Goal: Task Accomplishment & Management: Manage account settings

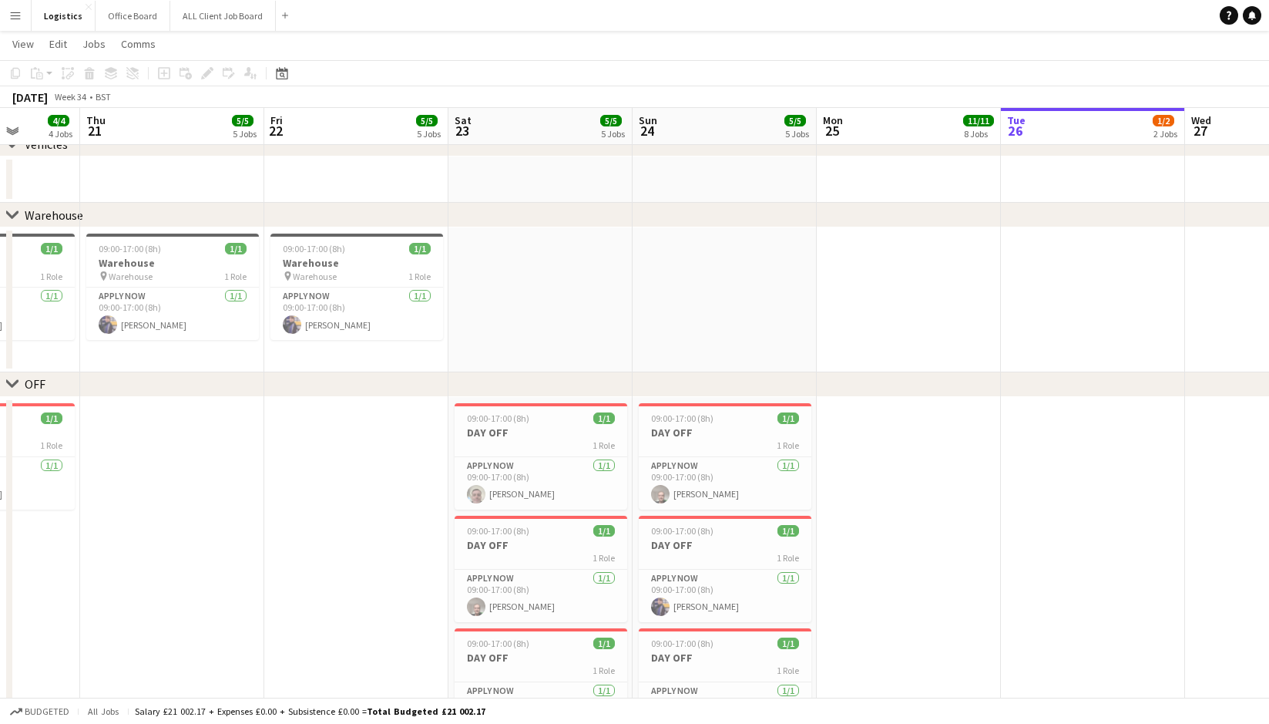
scroll to position [1877, 0]
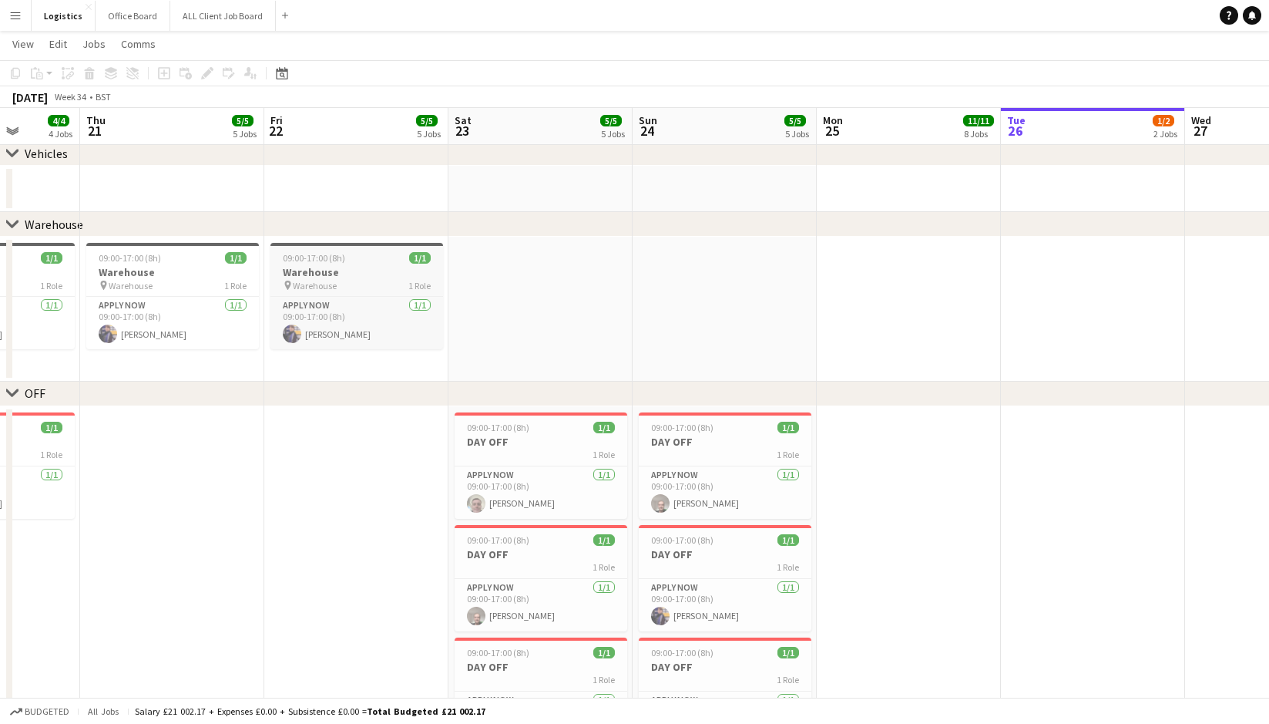
click at [325, 271] on h3 "Warehouse" at bounding box center [357, 272] width 173 height 14
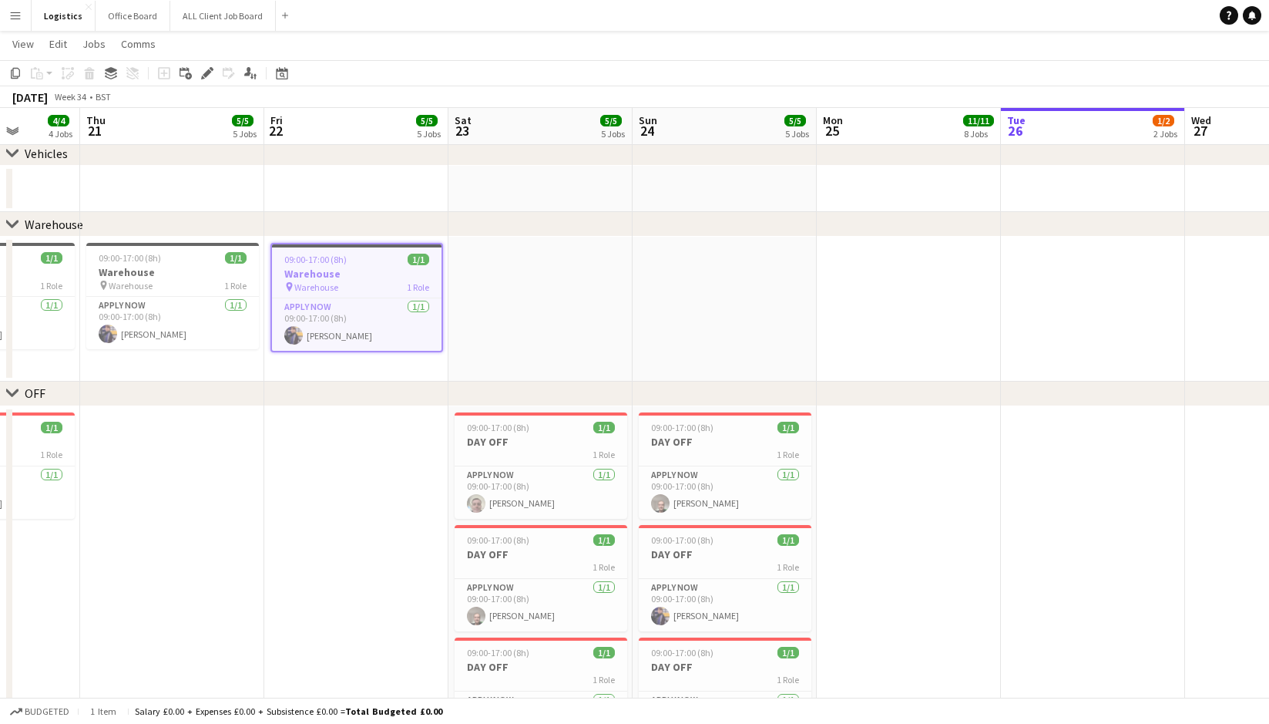
drag, startPoint x: 18, startPoint y: 73, endPoint x: 951, endPoint y: 266, distance: 952.3
click at [19, 73] on icon at bounding box center [15, 73] width 9 height 11
drag, startPoint x: 1056, startPoint y: 256, endPoint x: 1007, endPoint y: 253, distance: 49.4
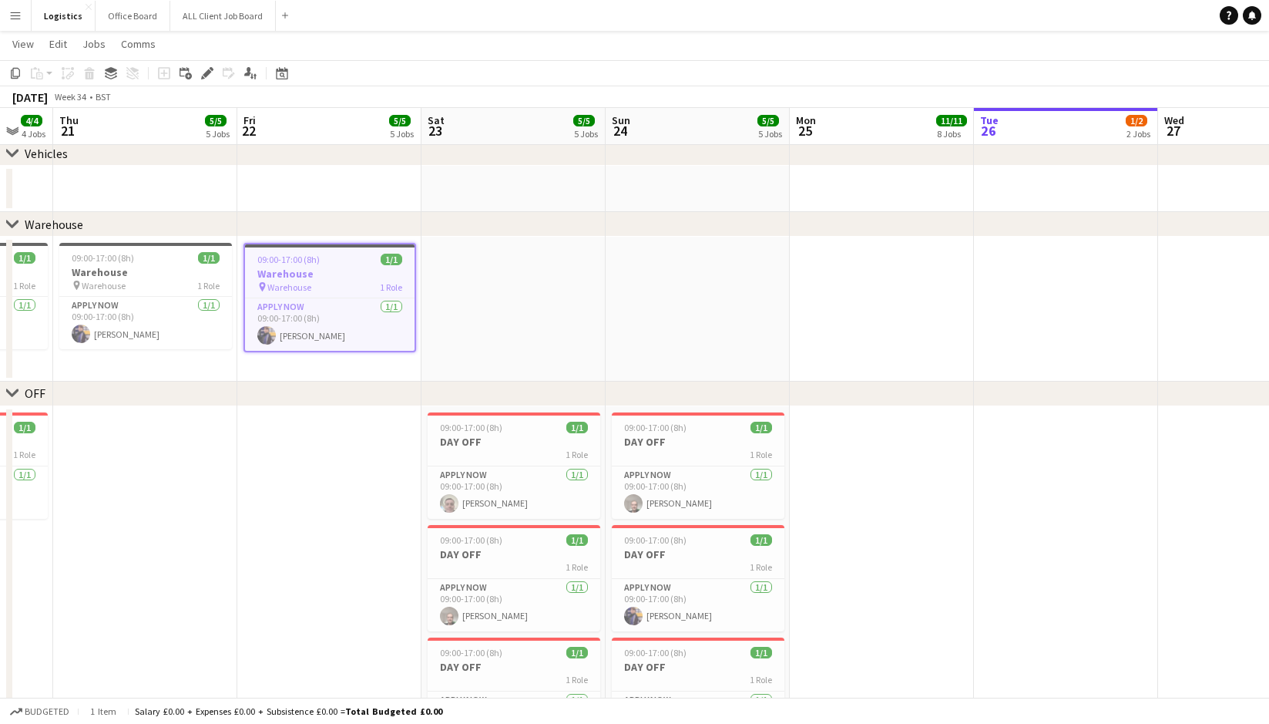
click at [1083, 267] on app-date-cell at bounding box center [1066, 309] width 184 height 145
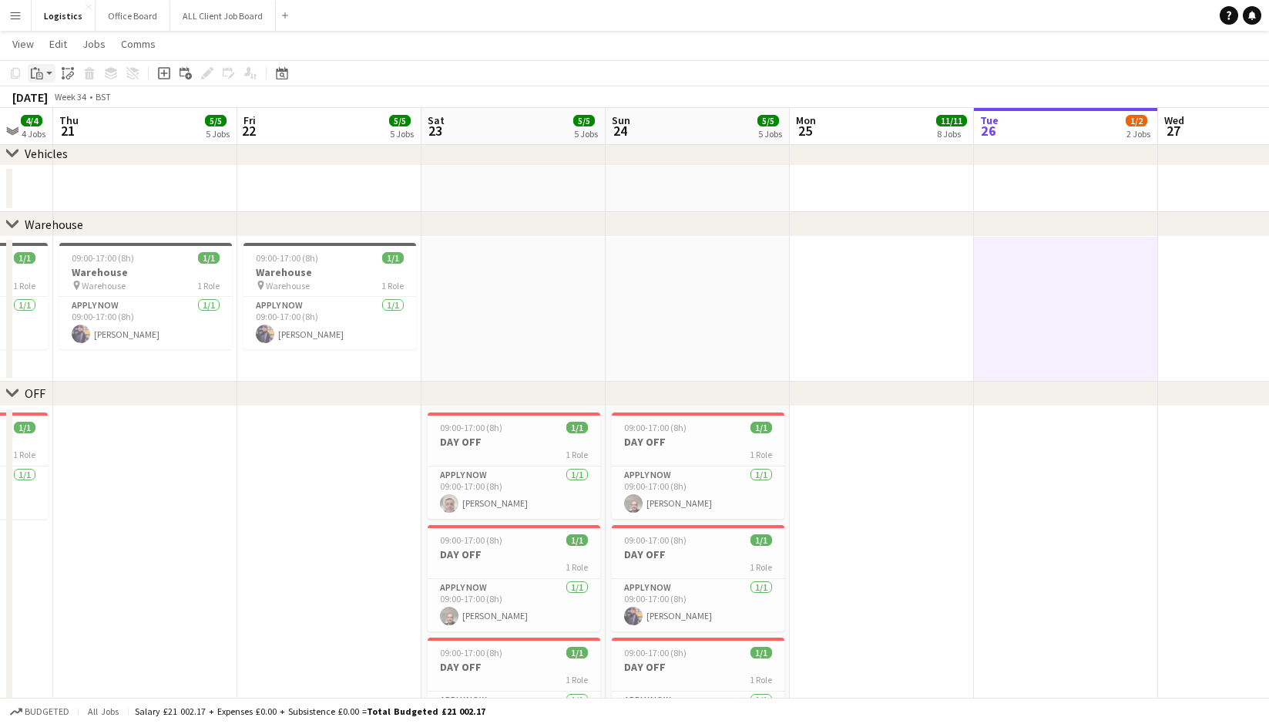
click at [37, 72] on icon at bounding box center [39, 75] width 7 height 7
click at [69, 132] on link "Paste with crew Command Shift V" at bounding box center [102, 129] width 122 height 14
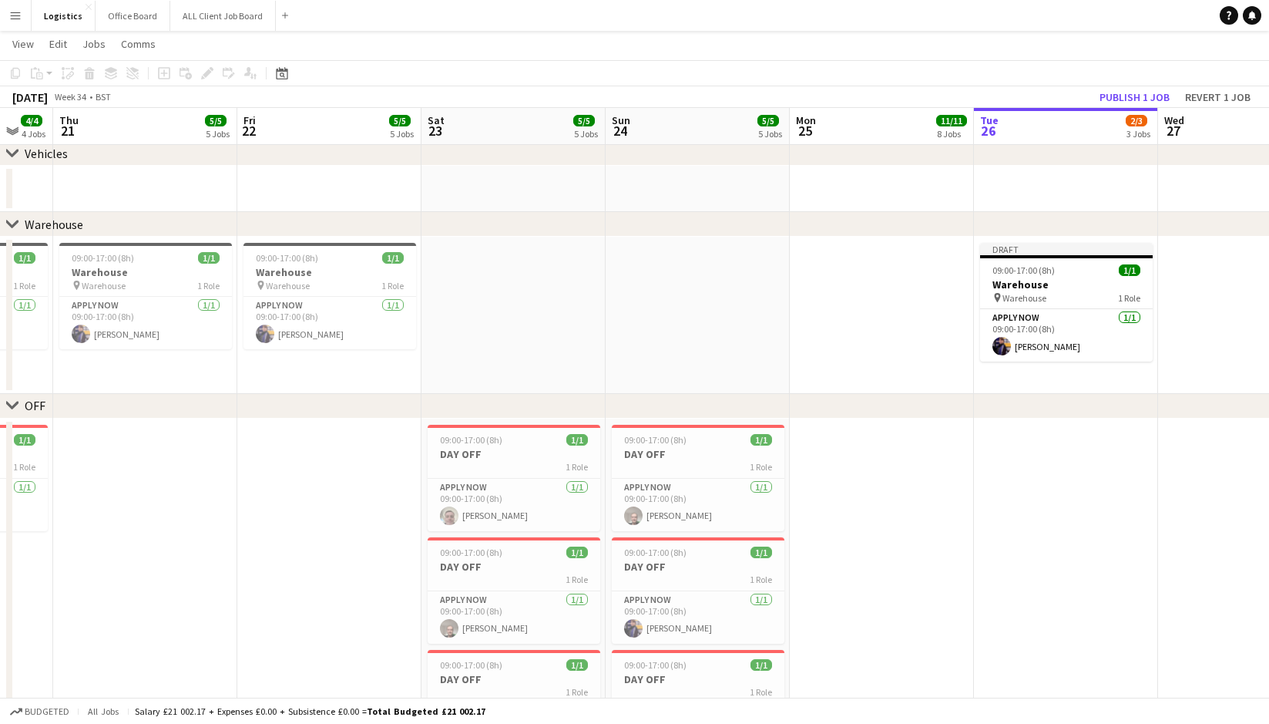
drag, startPoint x: 1027, startPoint y: 381, endPoint x: 812, endPoint y: 286, distance: 235.0
click at [1027, 381] on app-date-cell "Draft 09:00-17:00 (8h) 1/1 Warehouse pin Warehouse 1 Role APPLY NOW [DATE] 09:0…" at bounding box center [1066, 315] width 184 height 157
click at [40, 76] on icon "Paste" at bounding box center [37, 73] width 12 height 12
click at [56, 100] on link "Paste Command V" at bounding box center [102, 103] width 122 height 14
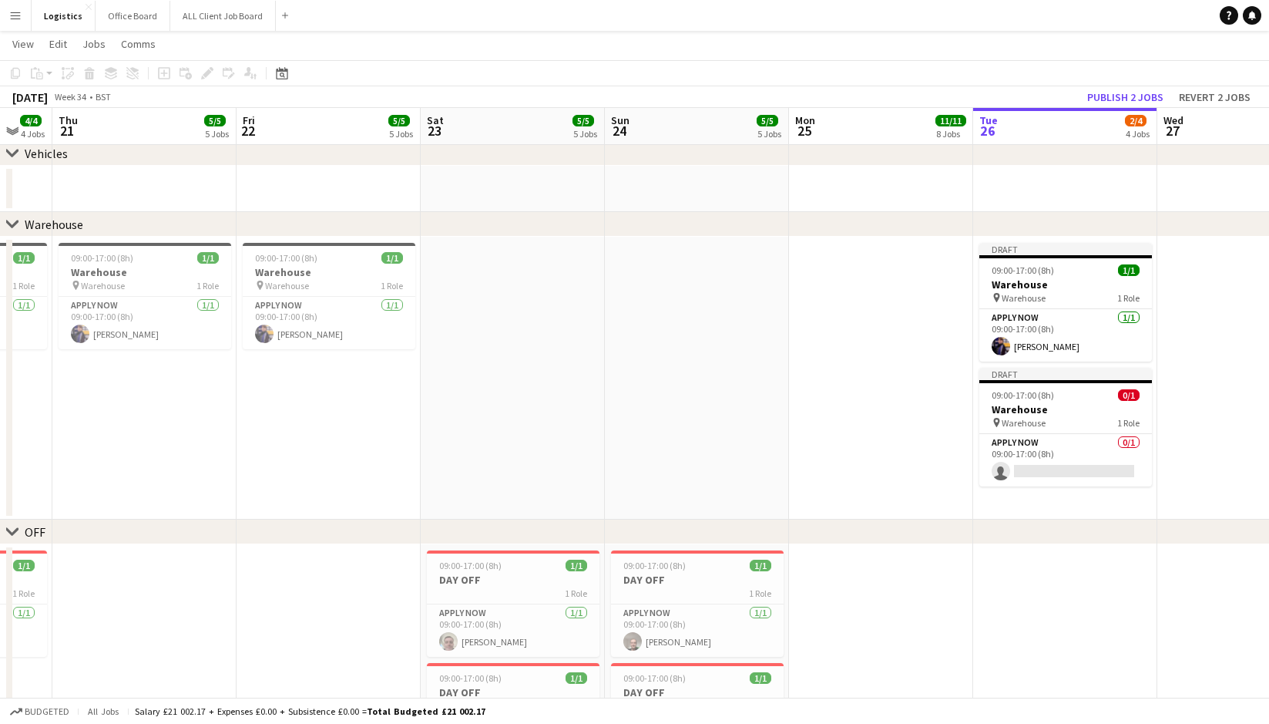
click at [1026, 501] on app-date-cell "Draft 09:00-17:00 (8h) 1/1 Warehouse pin Warehouse 1 Role APPLY NOW [DATE] 09:0…" at bounding box center [1065, 378] width 184 height 283
drag, startPoint x: 37, startPoint y: 72, endPoint x: 48, endPoint y: 103, distance: 32.7
click at [38, 72] on icon "Paste" at bounding box center [37, 73] width 12 height 12
drag, startPoint x: 58, startPoint y: 103, endPoint x: 248, endPoint y: 284, distance: 262.8
click at [61, 103] on link "Paste Command V" at bounding box center [102, 103] width 122 height 14
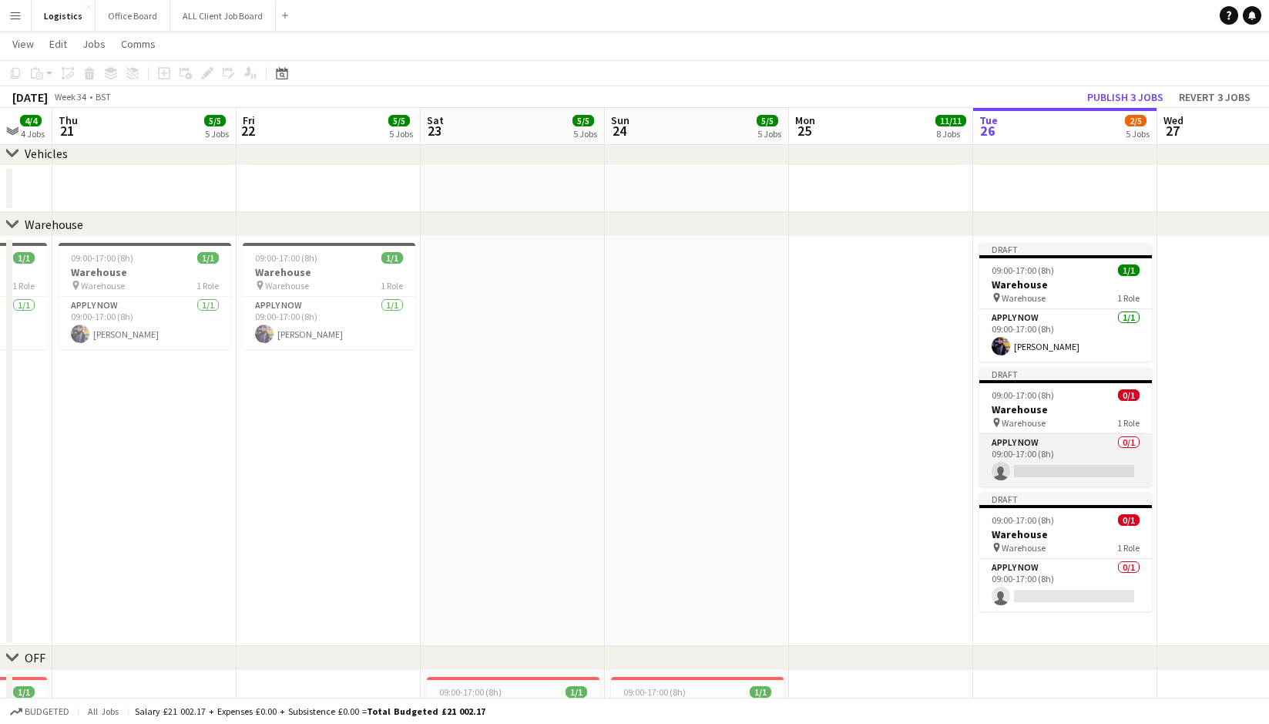
click at [1037, 472] on app-card-role "APPLY NOW 0/1 09:00-17:00 (8h) single-neutral-actions" at bounding box center [1066, 460] width 173 height 52
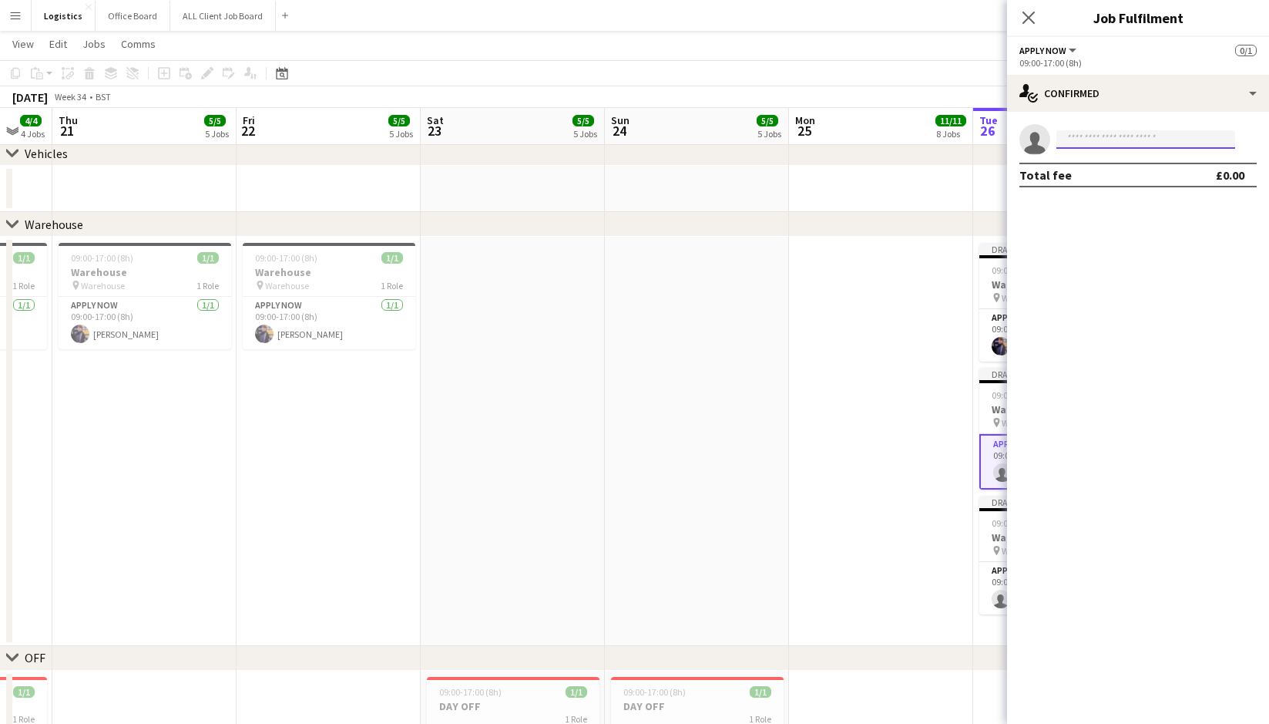
click at [1090, 140] on input at bounding box center [1146, 139] width 179 height 18
type input "******"
click at [1115, 176] on span "[EMAIL_ADDRESS][DOMAIN_NAME]" at bounding box center [1146, 174] width 154 height 12
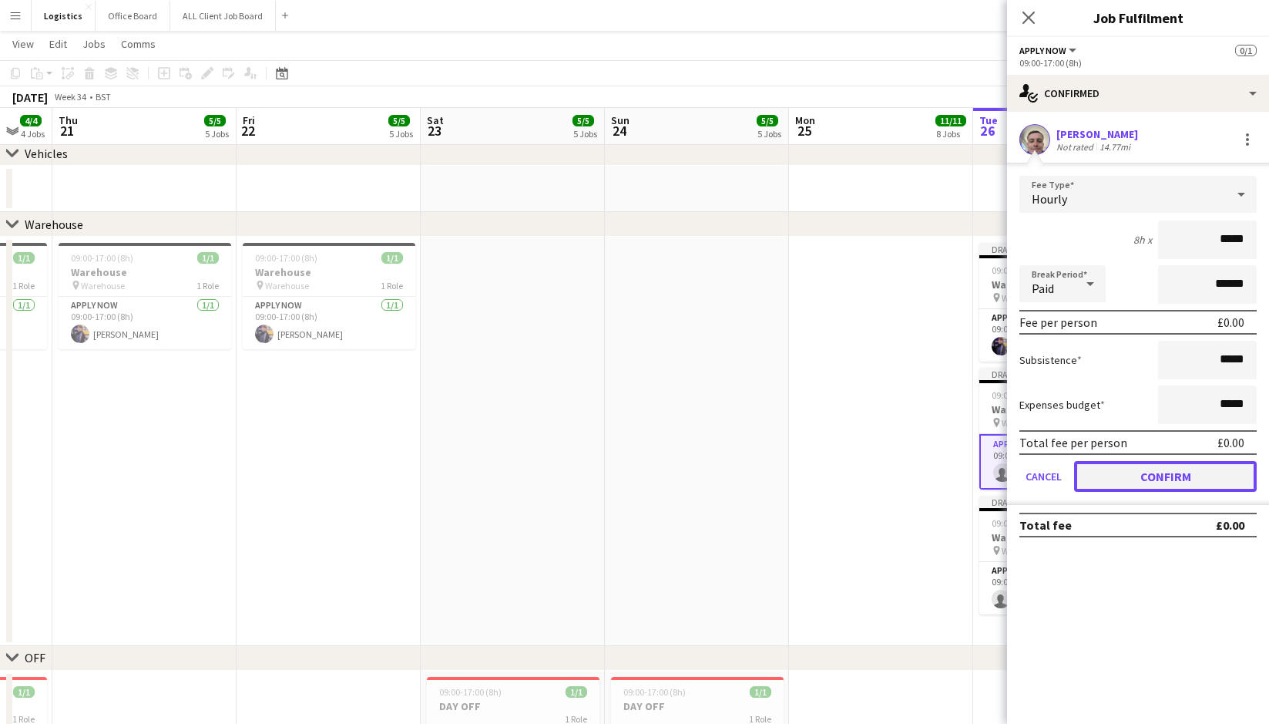
click at [1150, 472] on button "Confirm" at bounding box center [1165, 476] width 183 height 31
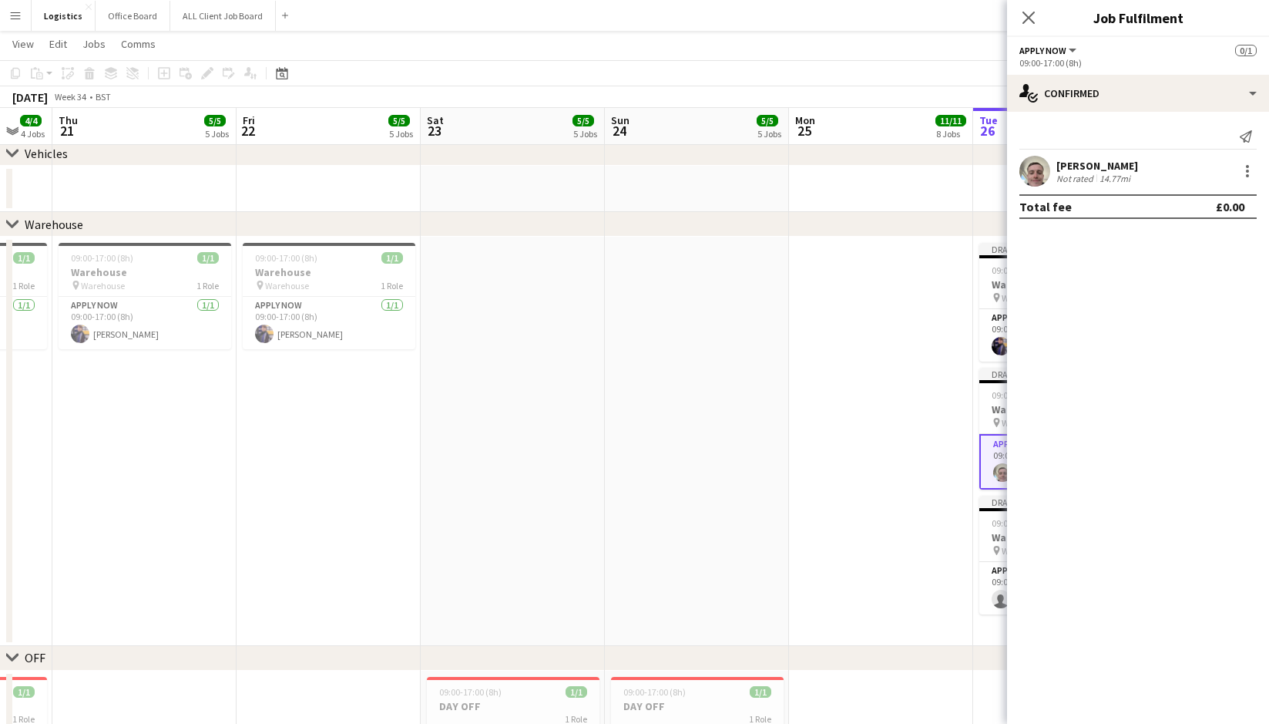
drag, startPoint x: 1031, startPoint y: 19, endPoint x: 1098, endPoint y: 187, distance: 180.9
click at [1031, 20] on icon at bounding box center [1029, 18] width 12 height 12
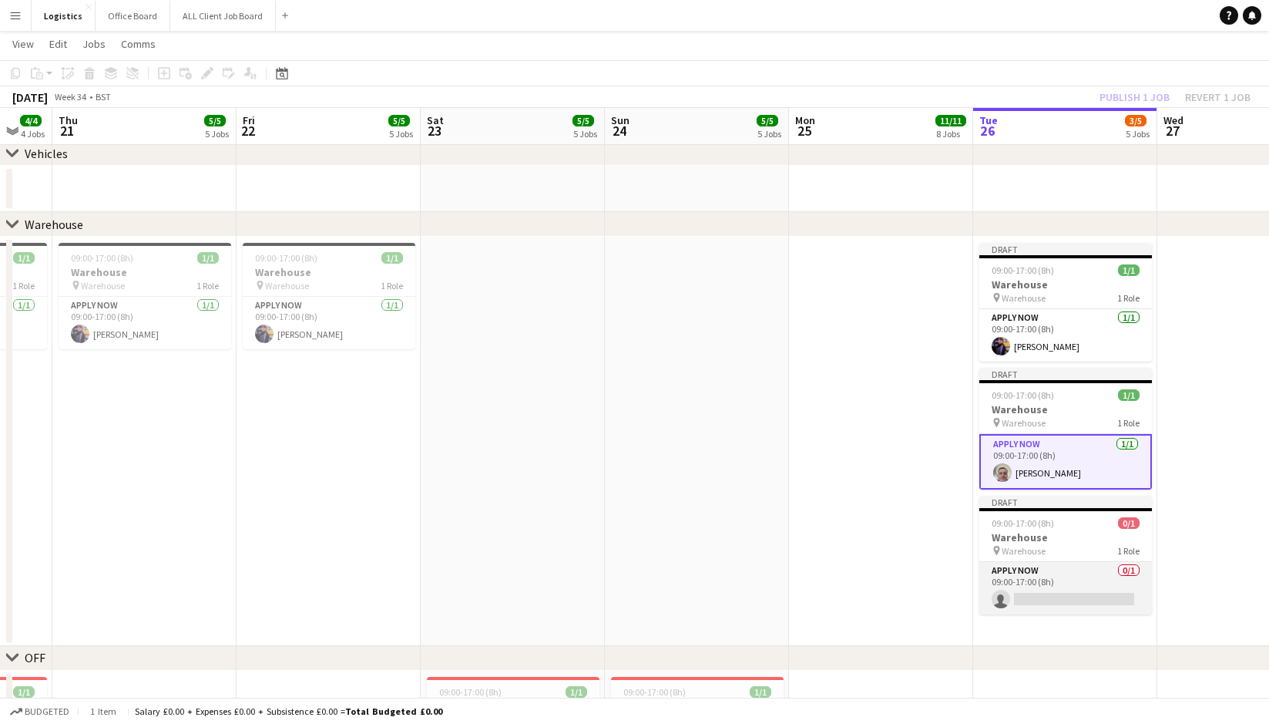
click at [1044, 597] on app-card-role "APPLY NOW 0/1 09:00-17:00 (8h) single-neutral-actions" at bounding box center [1066, 588] width 173 height 52
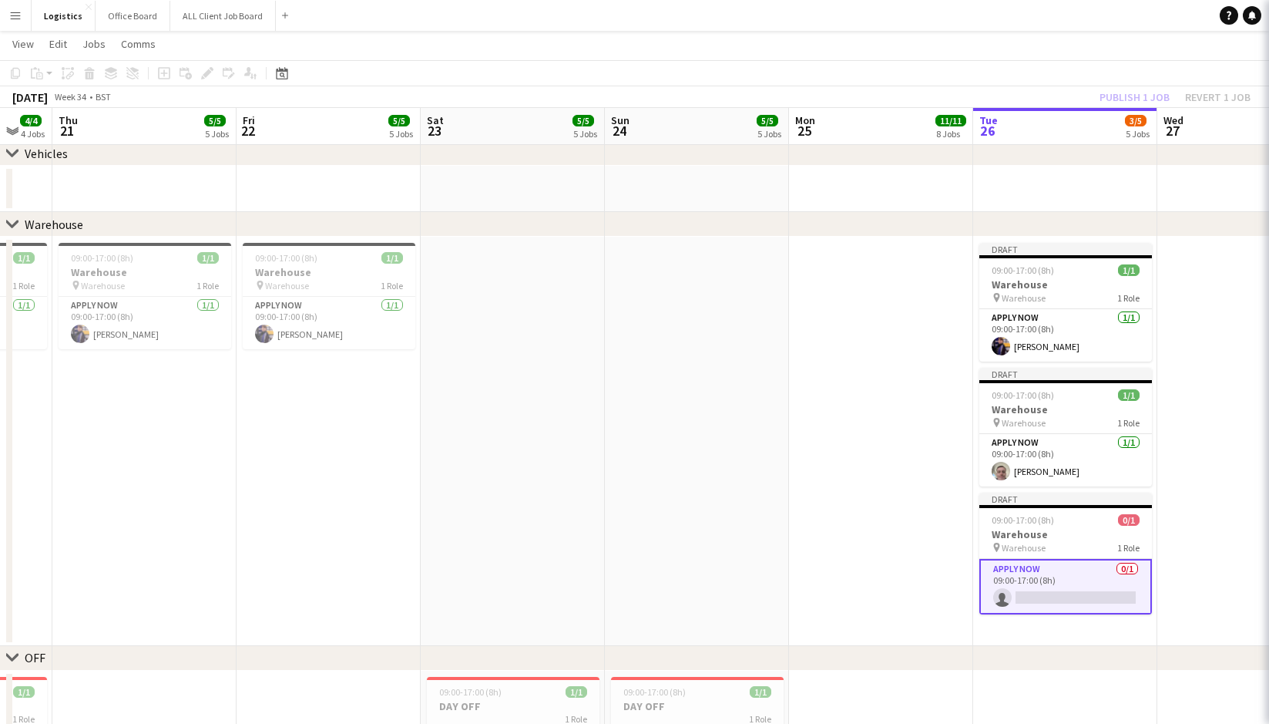
scroll to position [0, 499]
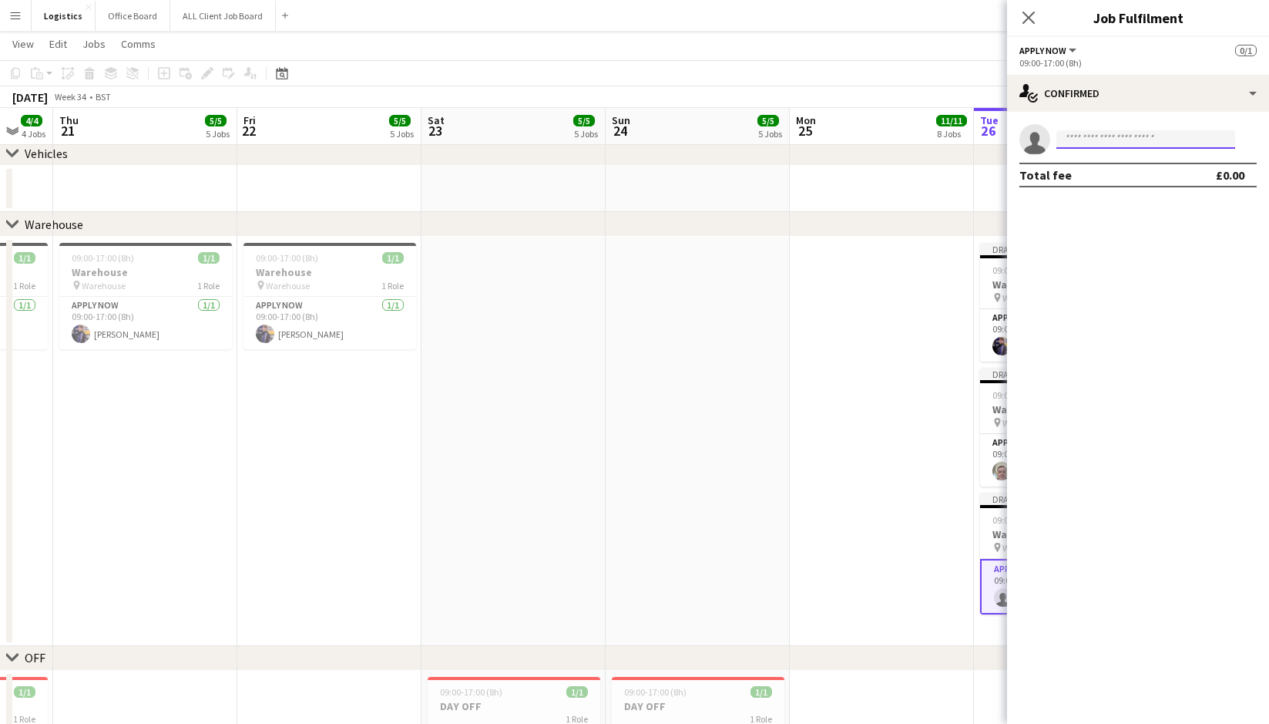
click at [1087, 136] on input at bounding box center [1146, 139] width 179 height 18
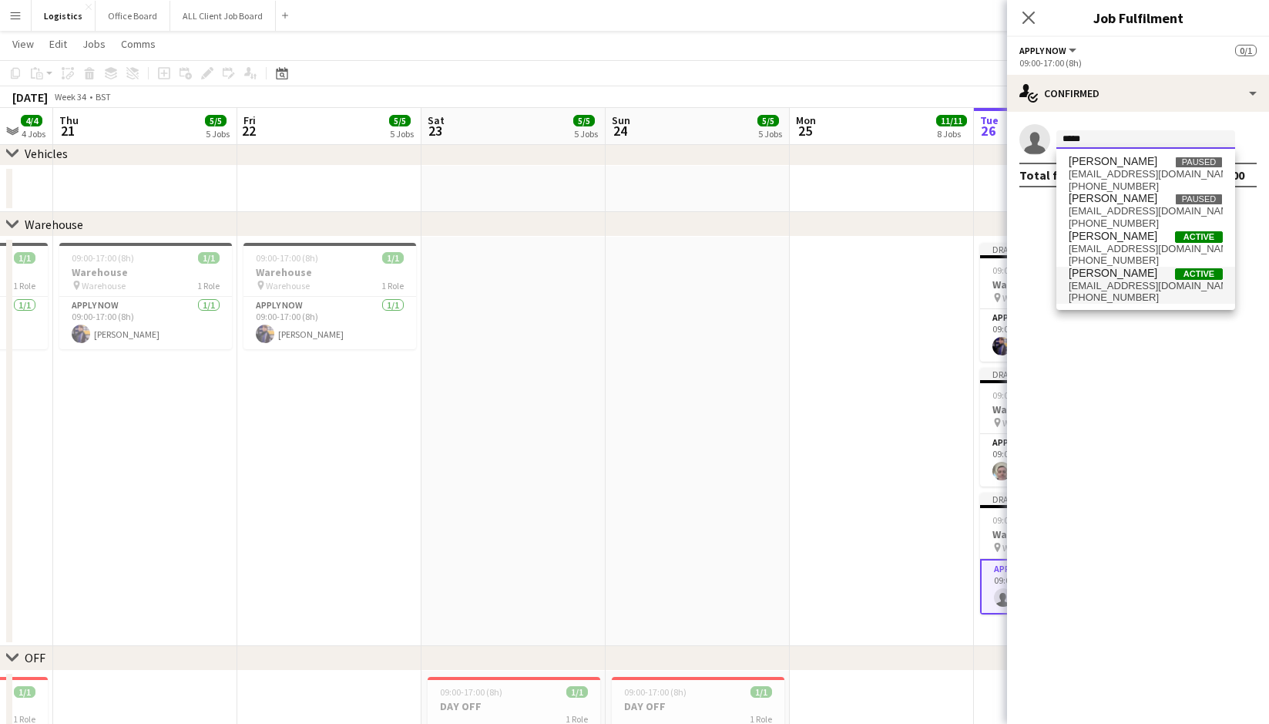
type input "*****"
click at [1103, 293] on span "[PHONE_NUMBER]" at bounding box center [1146, 297] width 154 height 12
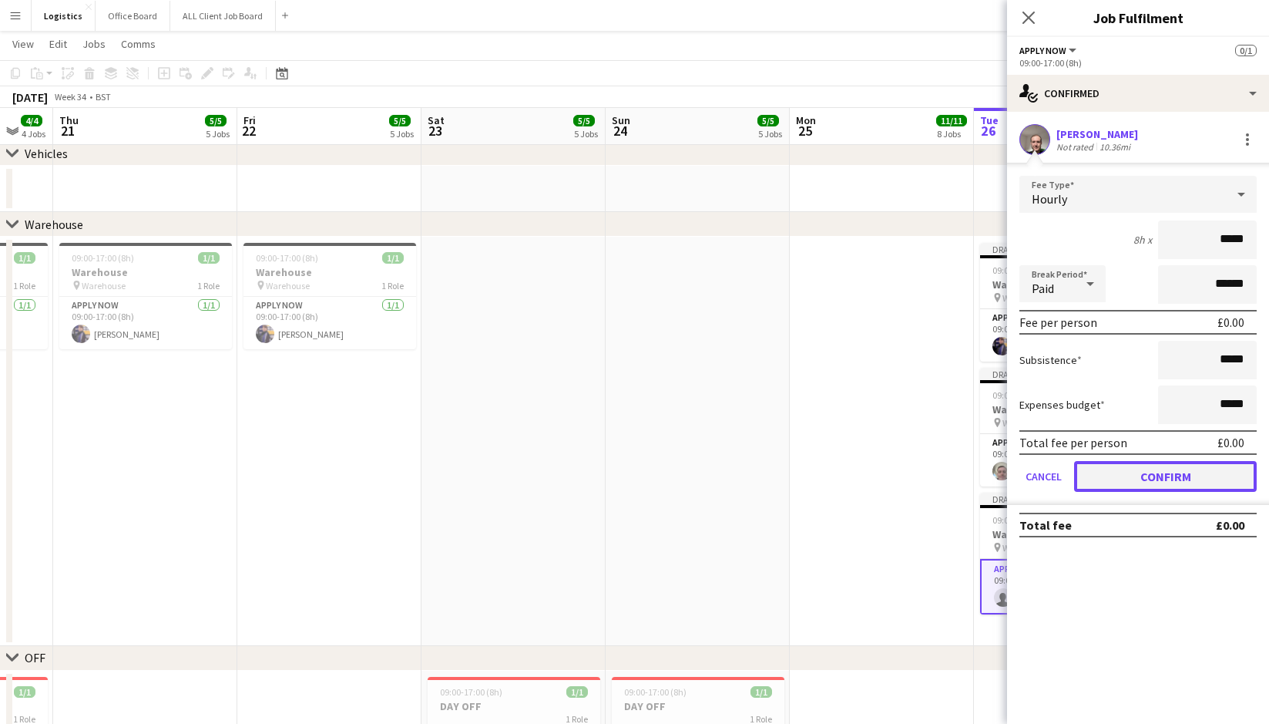
click at [1145, 479] on button "Confirm" at bounding box center [1165, 476] width 183 height 31
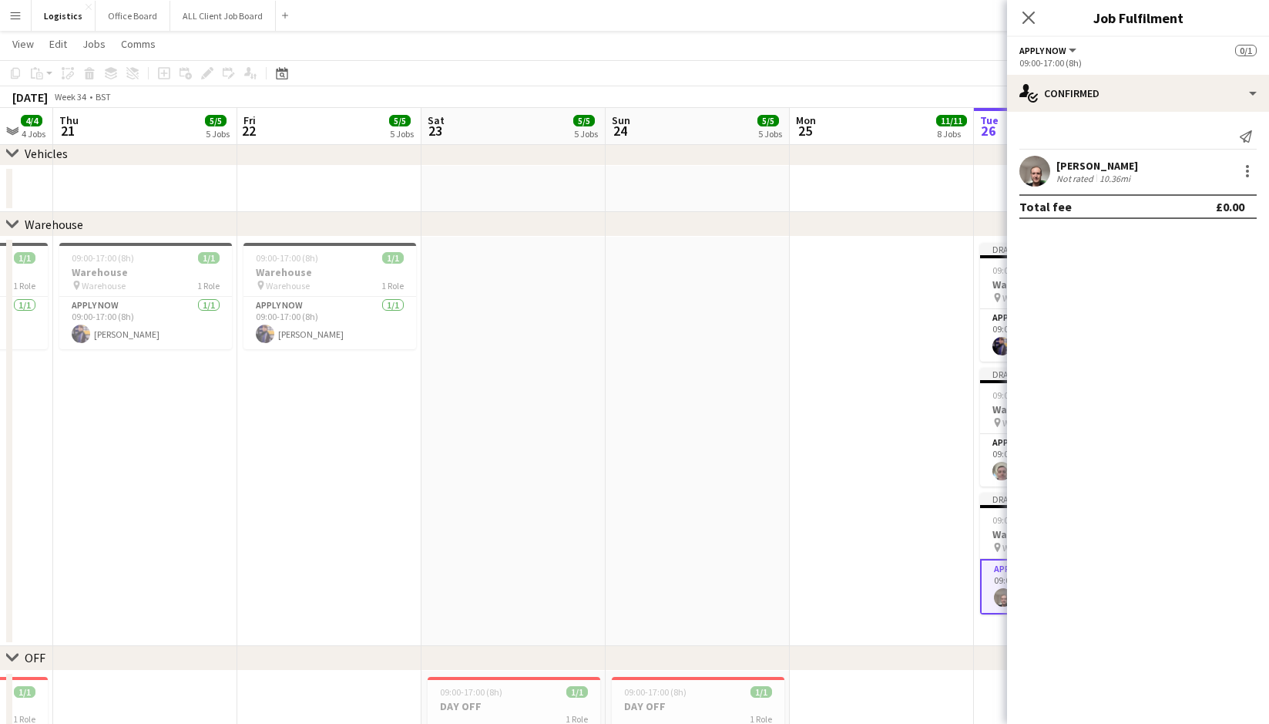
drag, startPoint x: 1029, startPoint y: 19, endPoint x: 1049, endPoint y: 10, distance: 22.1
click at [1029, 19] on icon "Close pop-in" at bounding box center [1029, 18] width 12 height 12
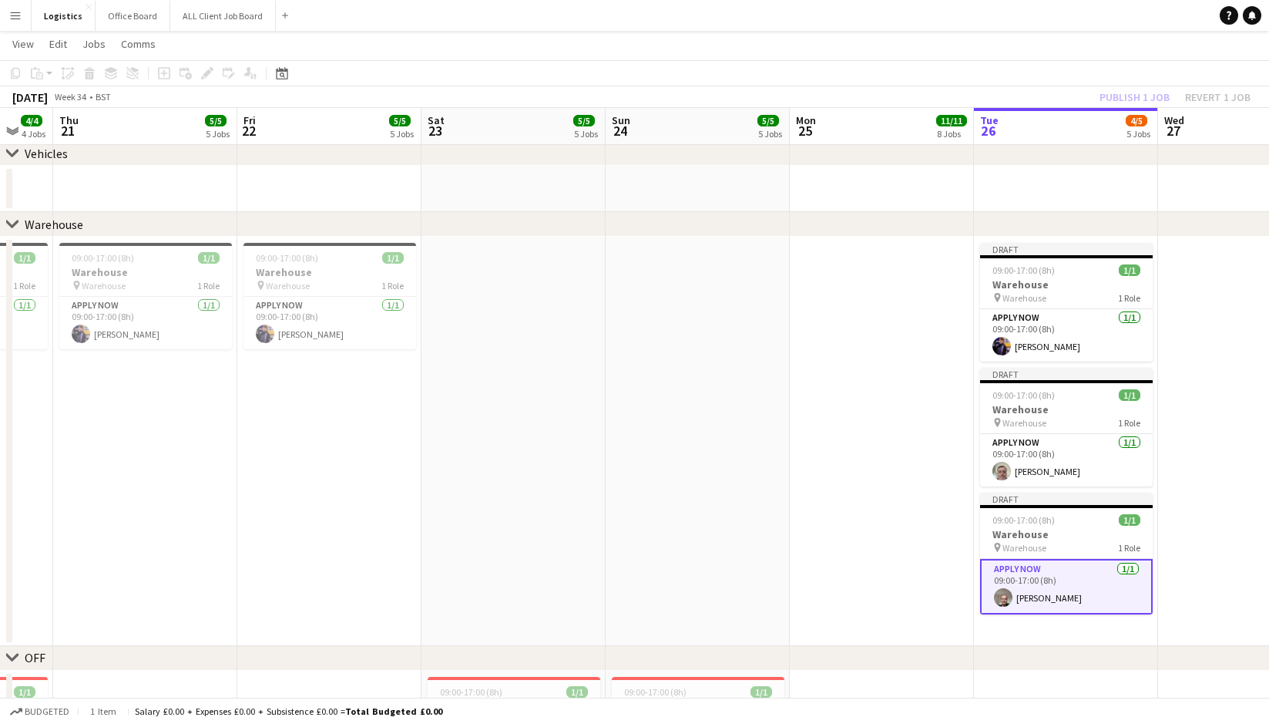
click at [1134, 98] on div "Publish 1 job Revert 1 job" at bounding box center [1175, 97] width 188 height 20
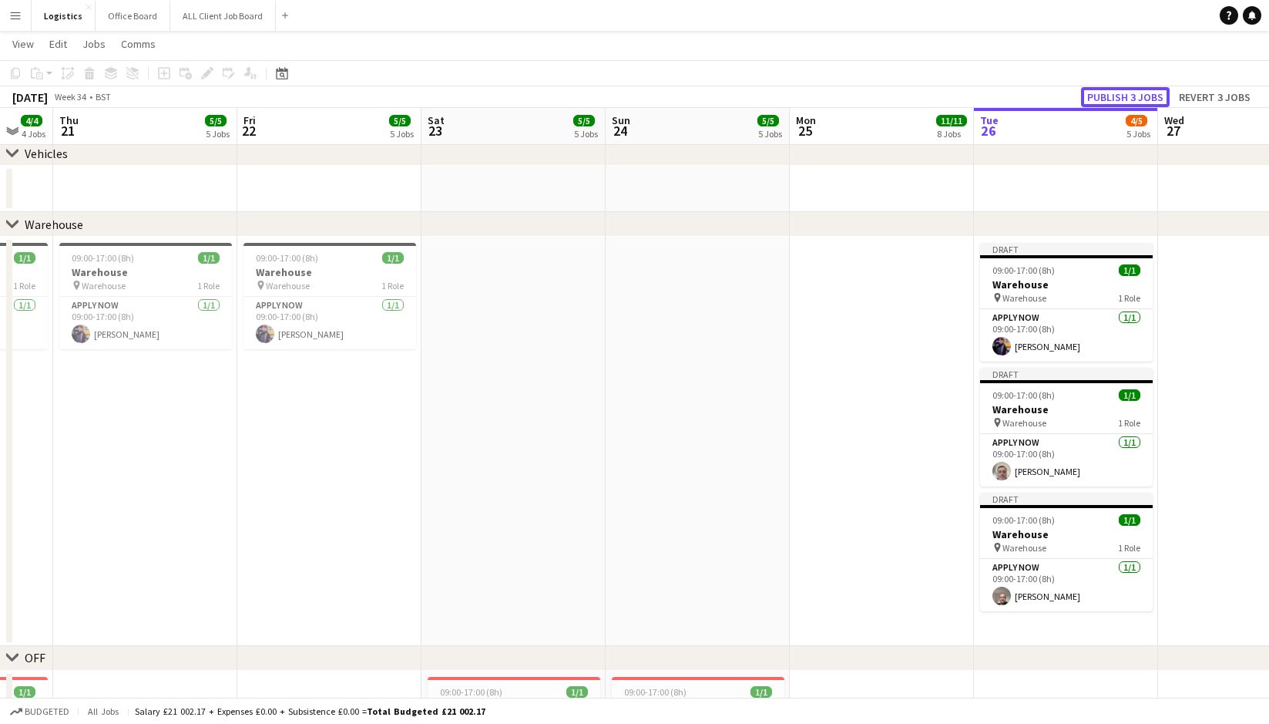
click at [1136, 97] on button "Publish 3 jobs" at bounding box center [1125, 97] width 89 height 20
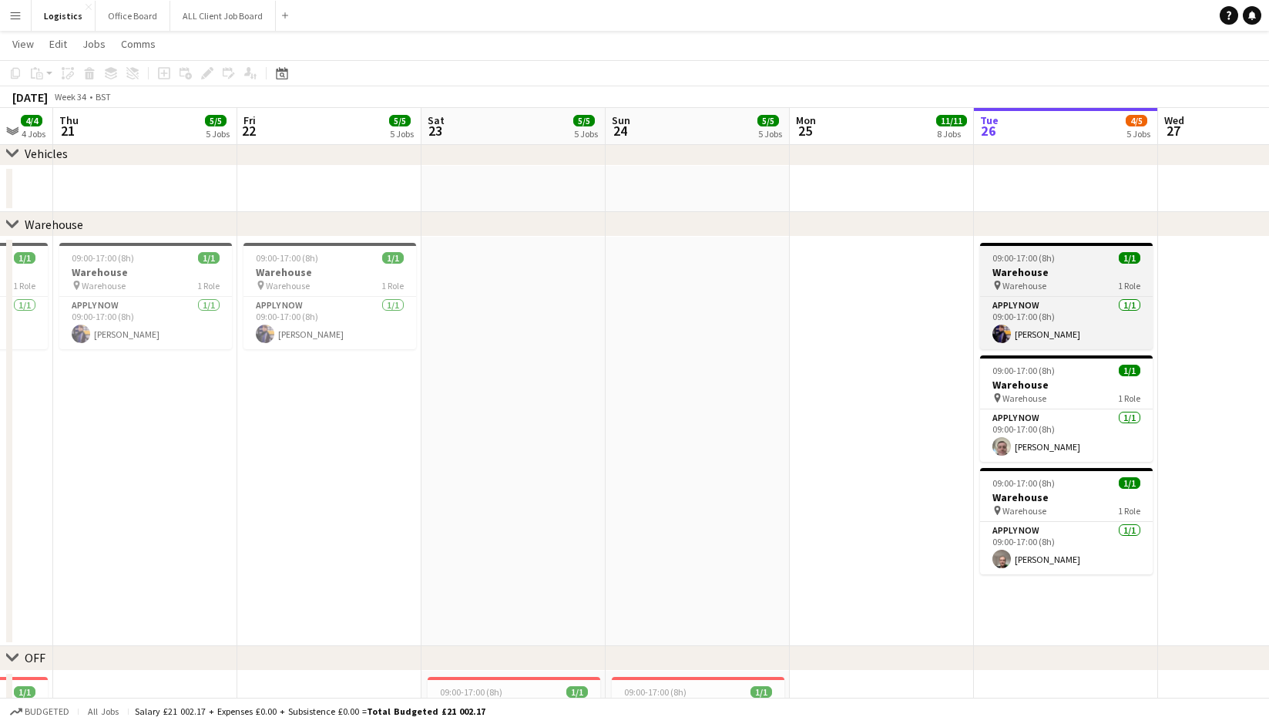
click at [1015, 274] on h3 "Warehouse" at bounding box center [1066, 272] width 173 height 14
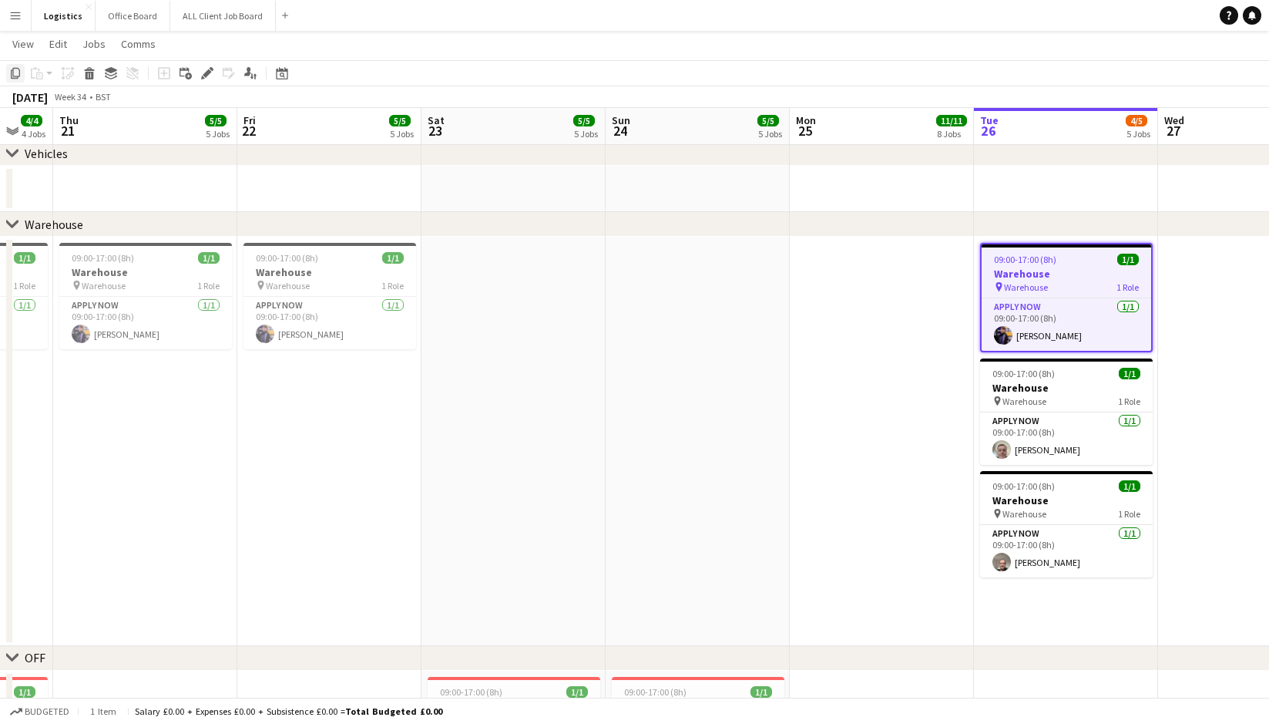
click at [16, 72] on icon "Copy" at bounding box center [15, 73] width 12 height 12
click at [1200, 260] on app-date-cell at bounding box center [1250, 441] width 184 height 409
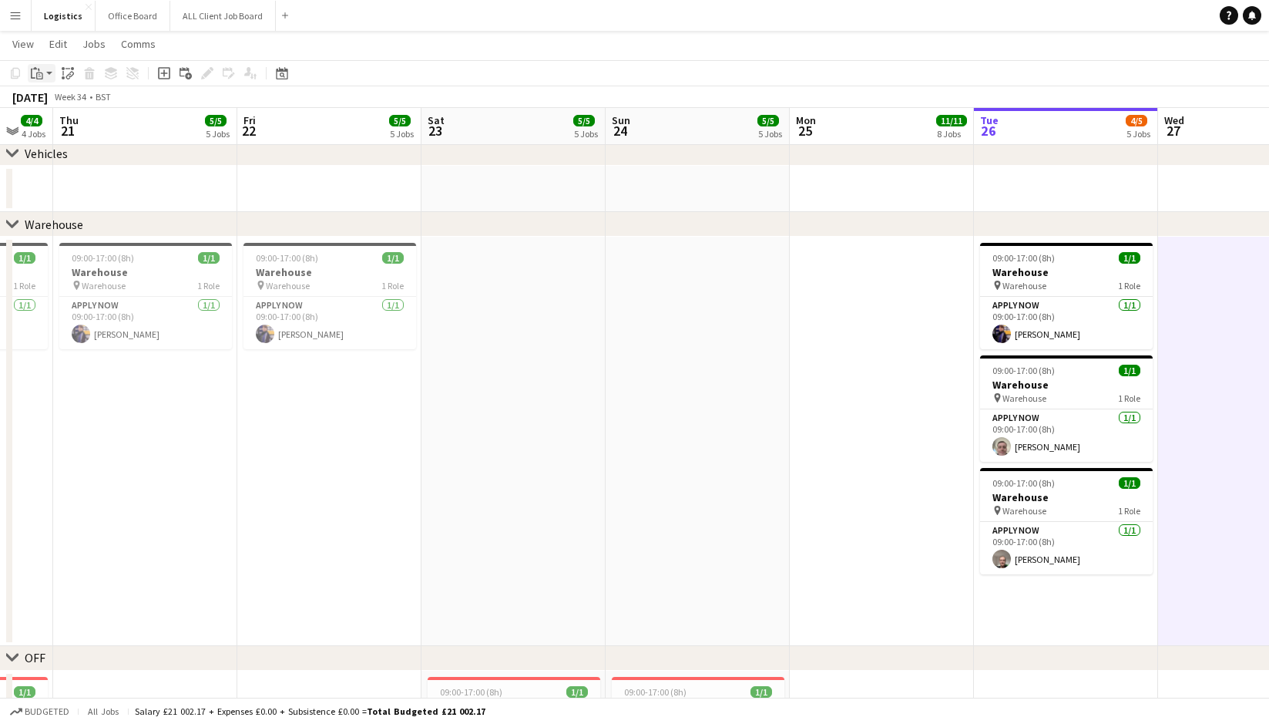
click at [40, 73] on icon "Paste" at bounding box center [37, 73] width 12 height 12
click at [65, 127] on link "Paste with crew Command Shift V" at bounding box center [102, 129] width 122 height 14
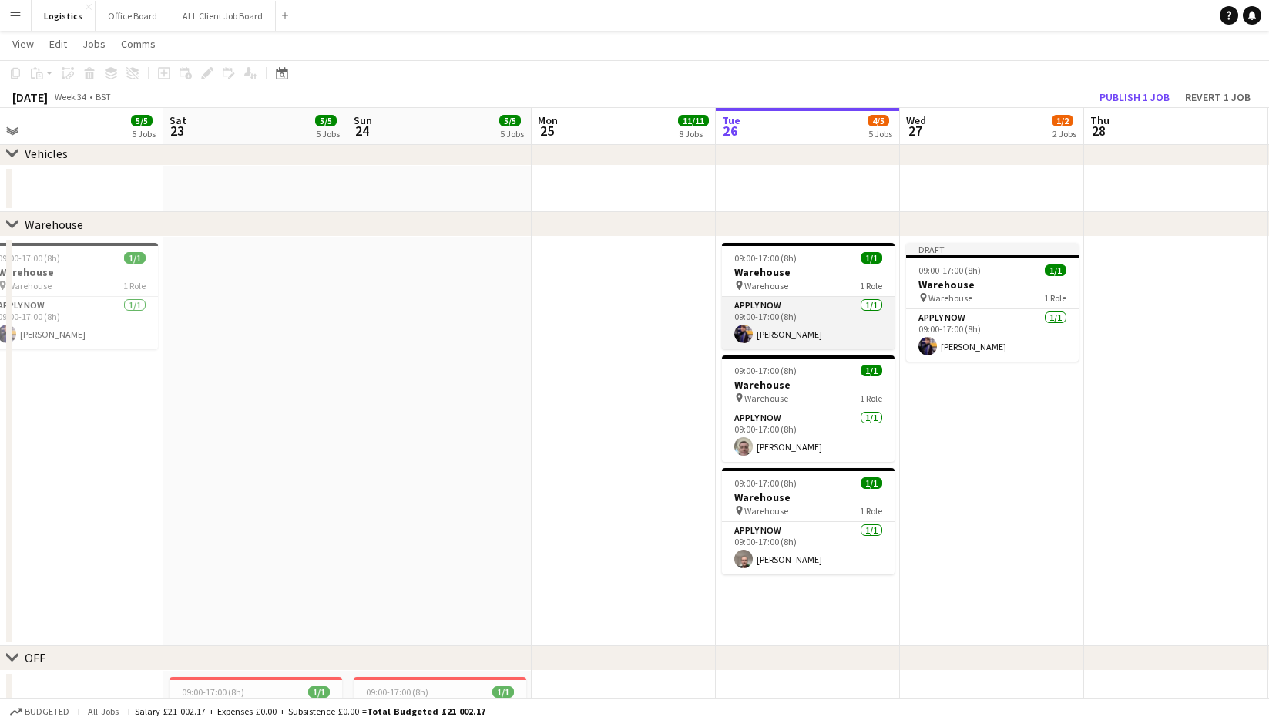
scroll to position [0, 588]
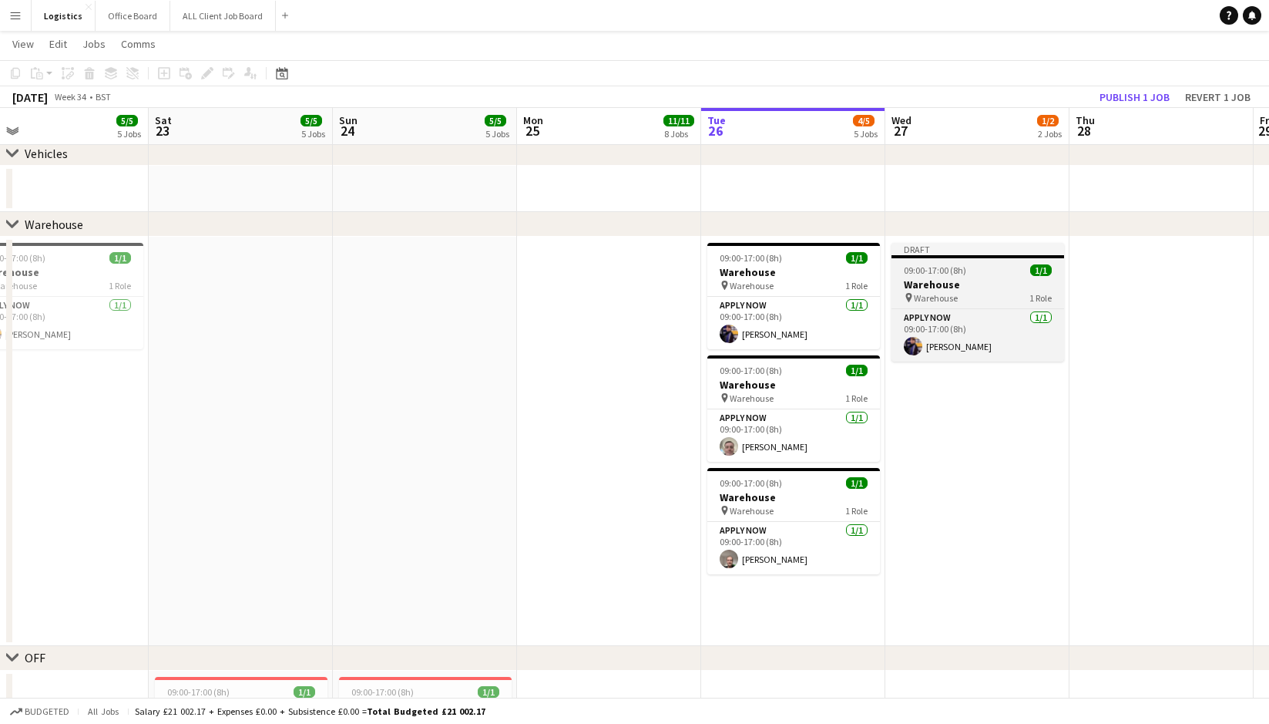
click at [947, 285] on h3 "Warehouse" at bounding box center [978, 284] width 173 height 14
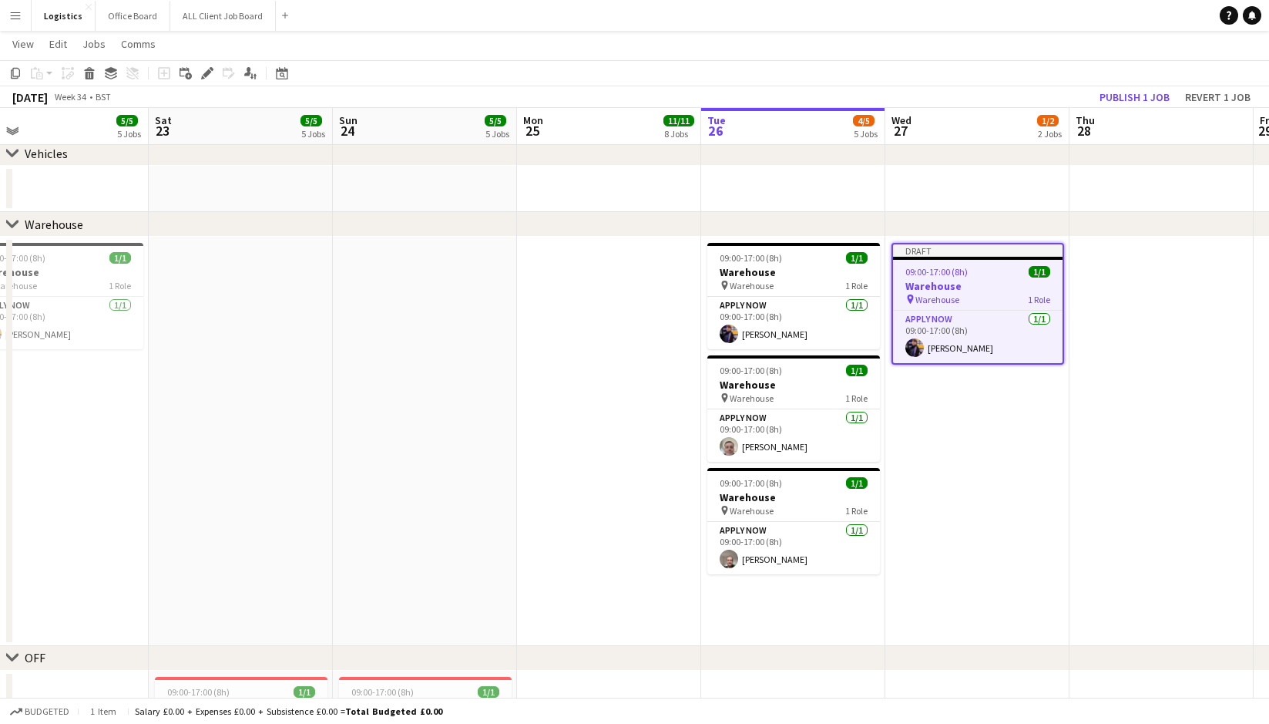
drag, startPoint x: 207, startPoint y: 71, endPoint x: 220, endPoint y: 75, distance: 13.7
click at [207, 71] on icon at bounding box center [207, 73] width 8 height 8
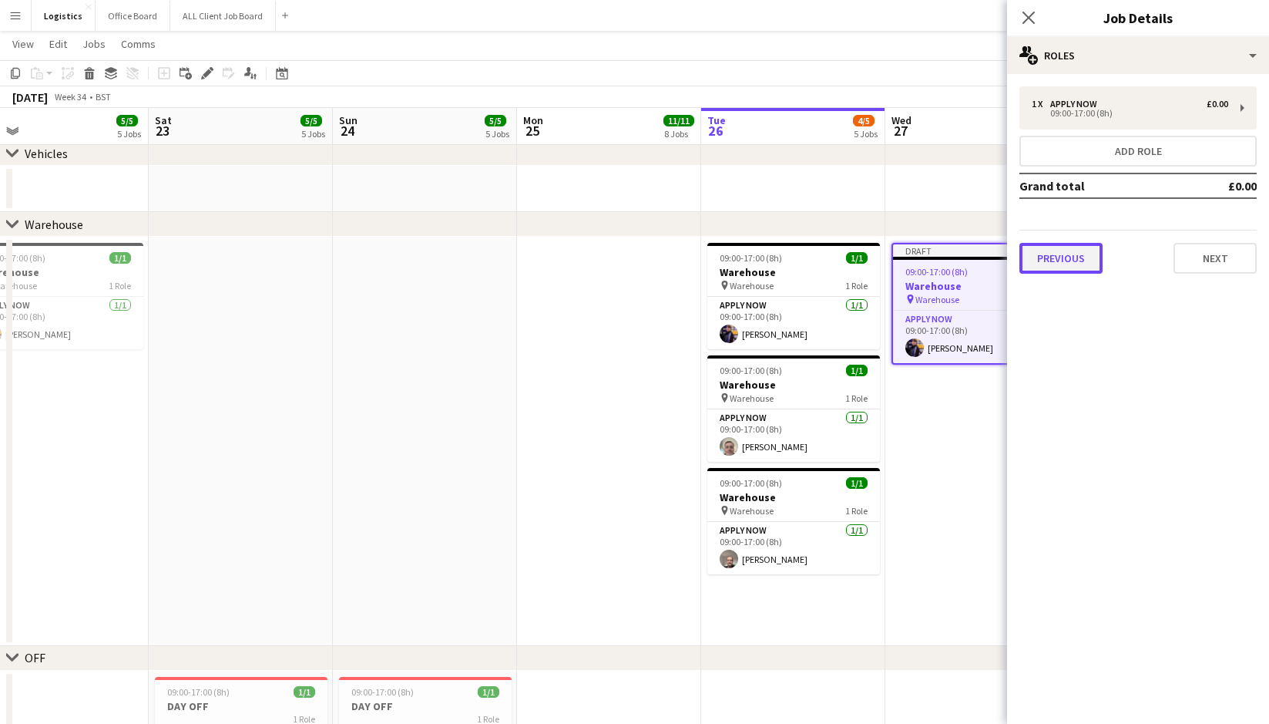
click at [1073, 257] on button "Previous" at bounding box center [1061, 258] width 83 height 31
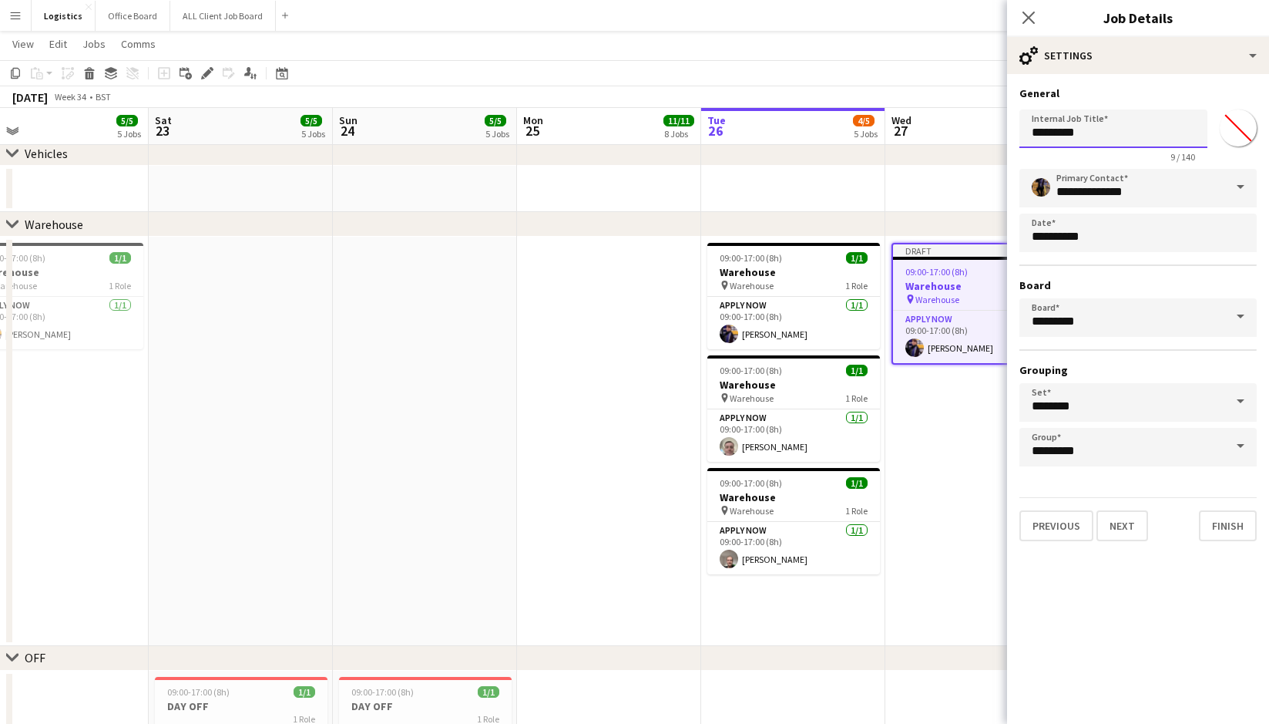
click at [1089, 136] on input "*********" at bounding box center [1114, 128] width 188 height 39
drag, startPoint x: 1105, startPoint y: 134, endPoint x: 1017, endPoint y: 128, distance: 88.1
click at [1015, 129] on form "**********" at bounding box center [1138, 313] width 262 height 455
type input "******"
click at [1224, 526] on button "Finish" at bounding box center [1228, 525] width 58 height 31
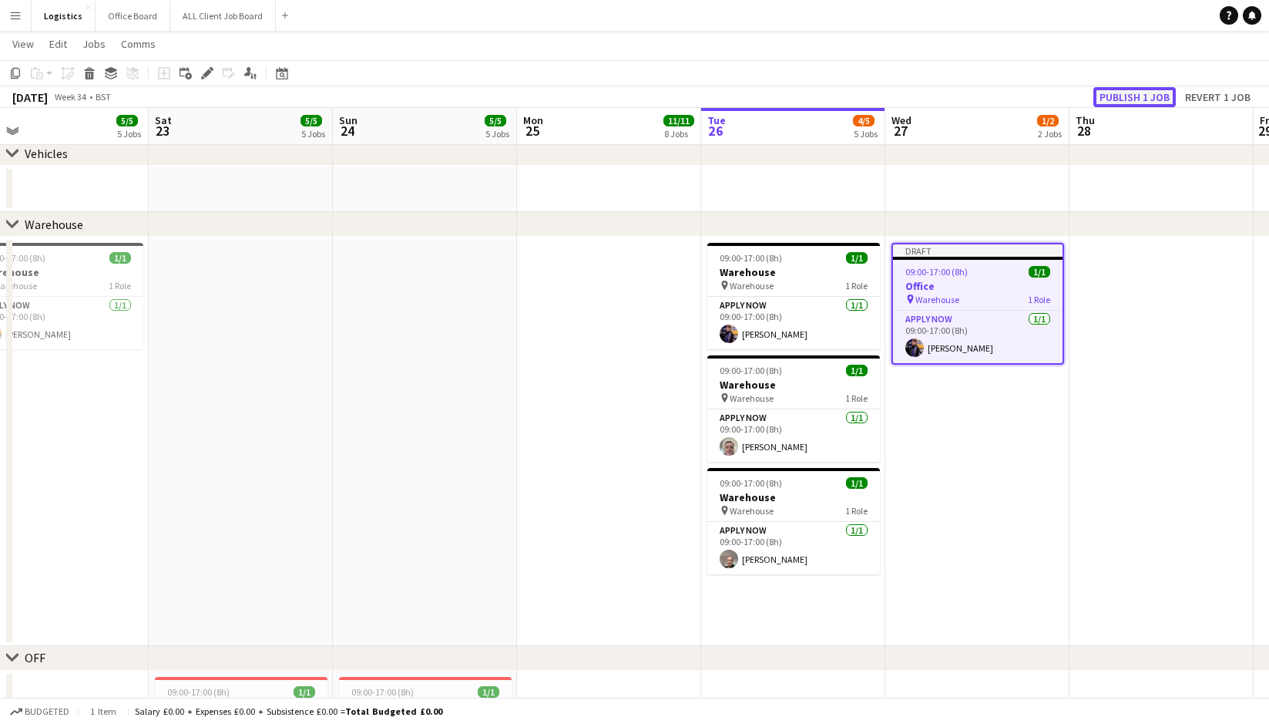
click at [1134, 99] on button "Publish 1 job" at bounding box center [1135, 97] width 82 height 20
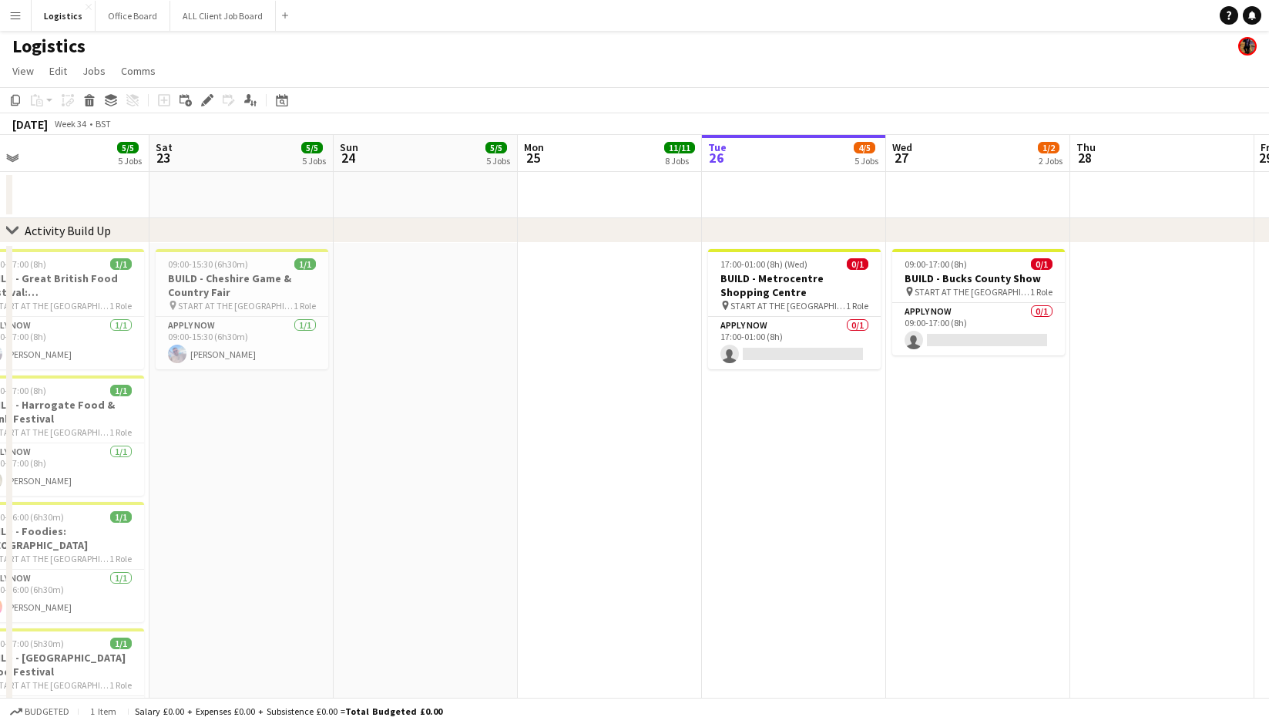
scroll to position [0, 0]
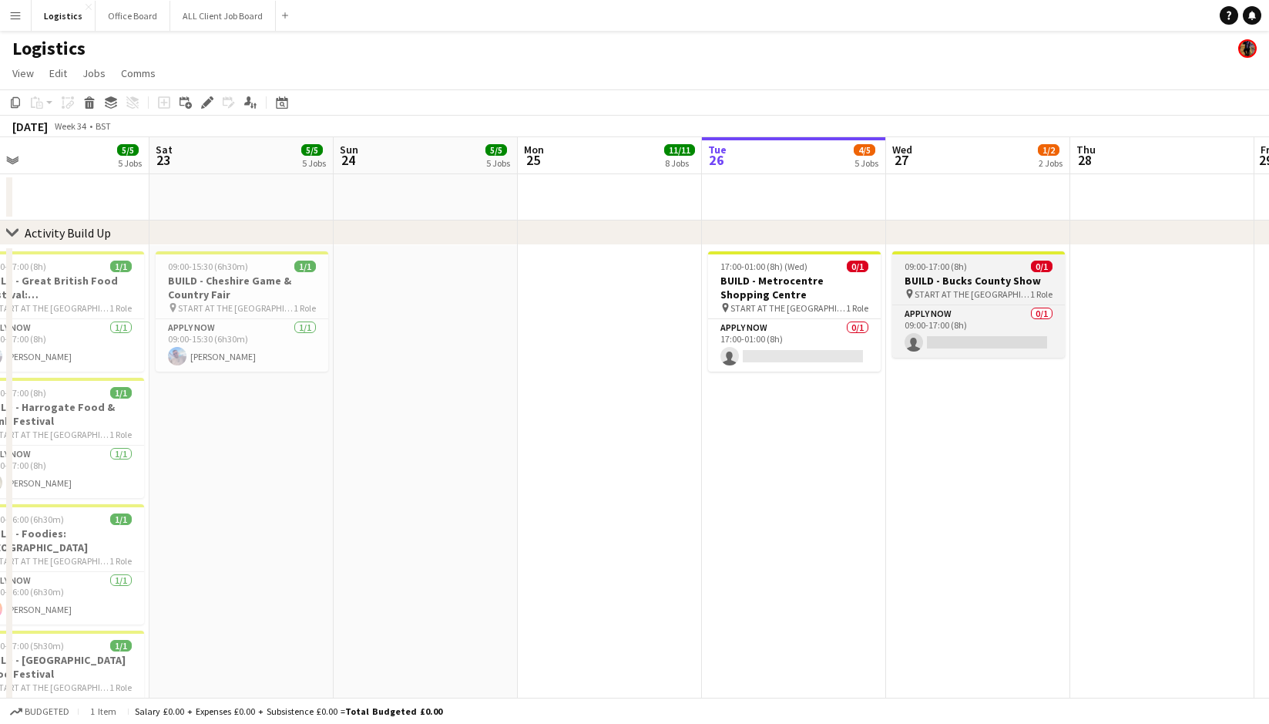
click at [945, 274] on h3 "BUILD - Bucks County Show" at bounding box center [979, 281] width 173 height 14
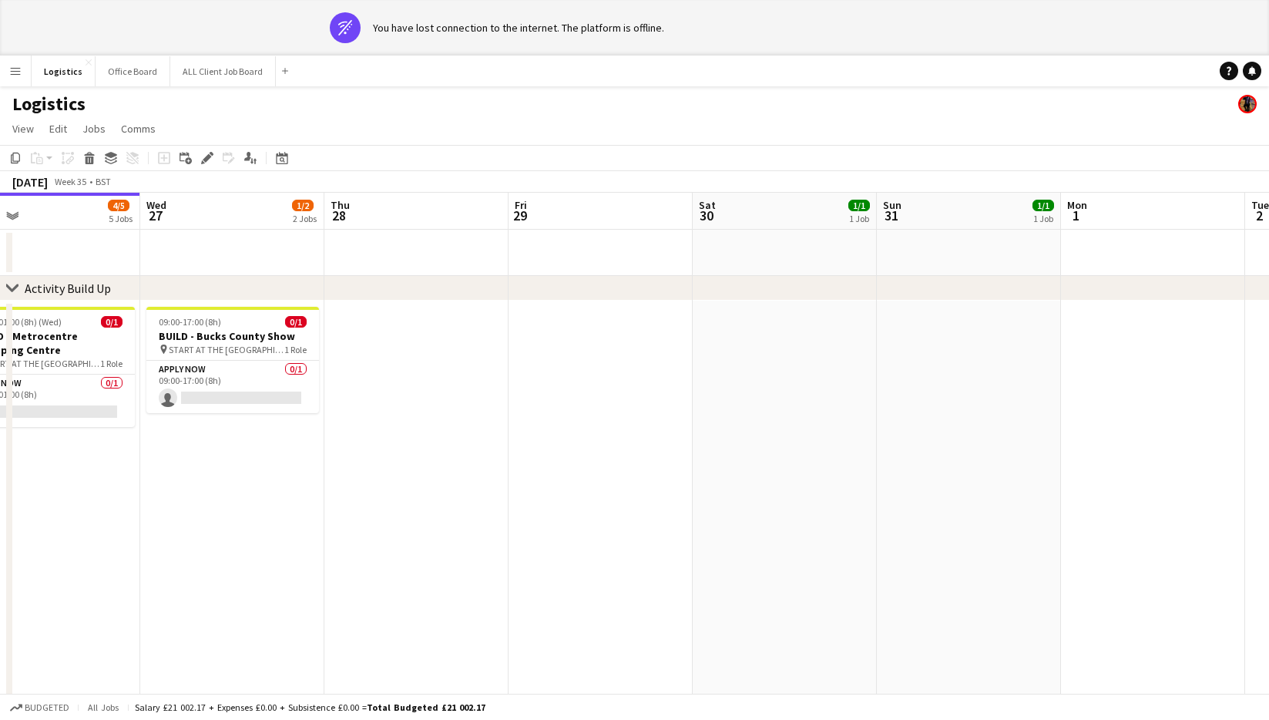
scroll to position [0, 597]
